Goal: Task Accomplishment & Management: Use online tool/utility

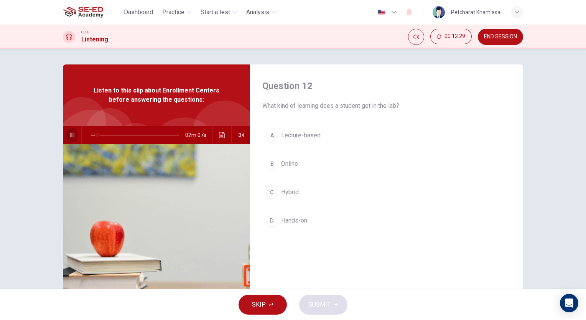
click at [72, 135] on icon "button" at bounding box center [72, 135] width 6 height 6
type input "7"
click at [512, 38] on span "END SESSION" at bounding box center [500, 37] width 33 height 6
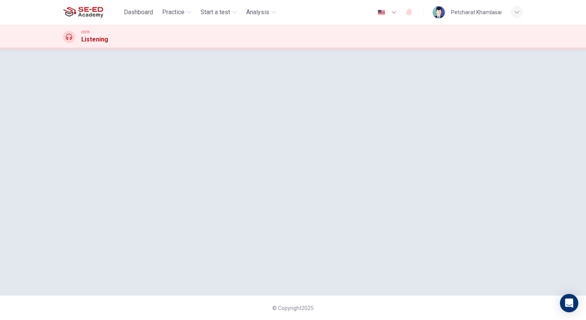
click at [149, 12] on span "Dashboard" at bounding box center [138, 12] width 29 height 9
